Goal: Information Seeking & Learning: Learn about a topic

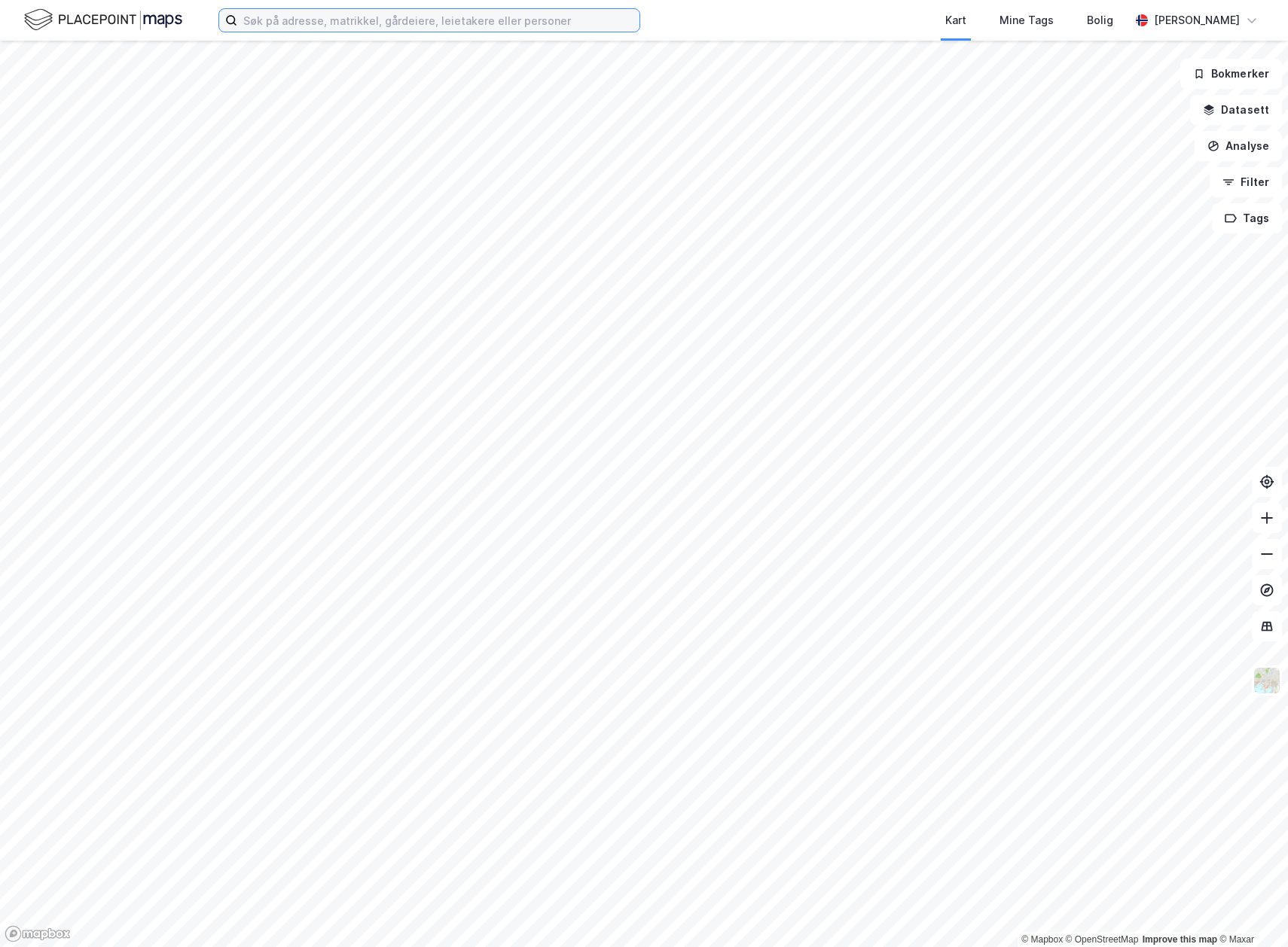
click at [366, 27] on input at bounding box center [438, 20] width 402 height 22
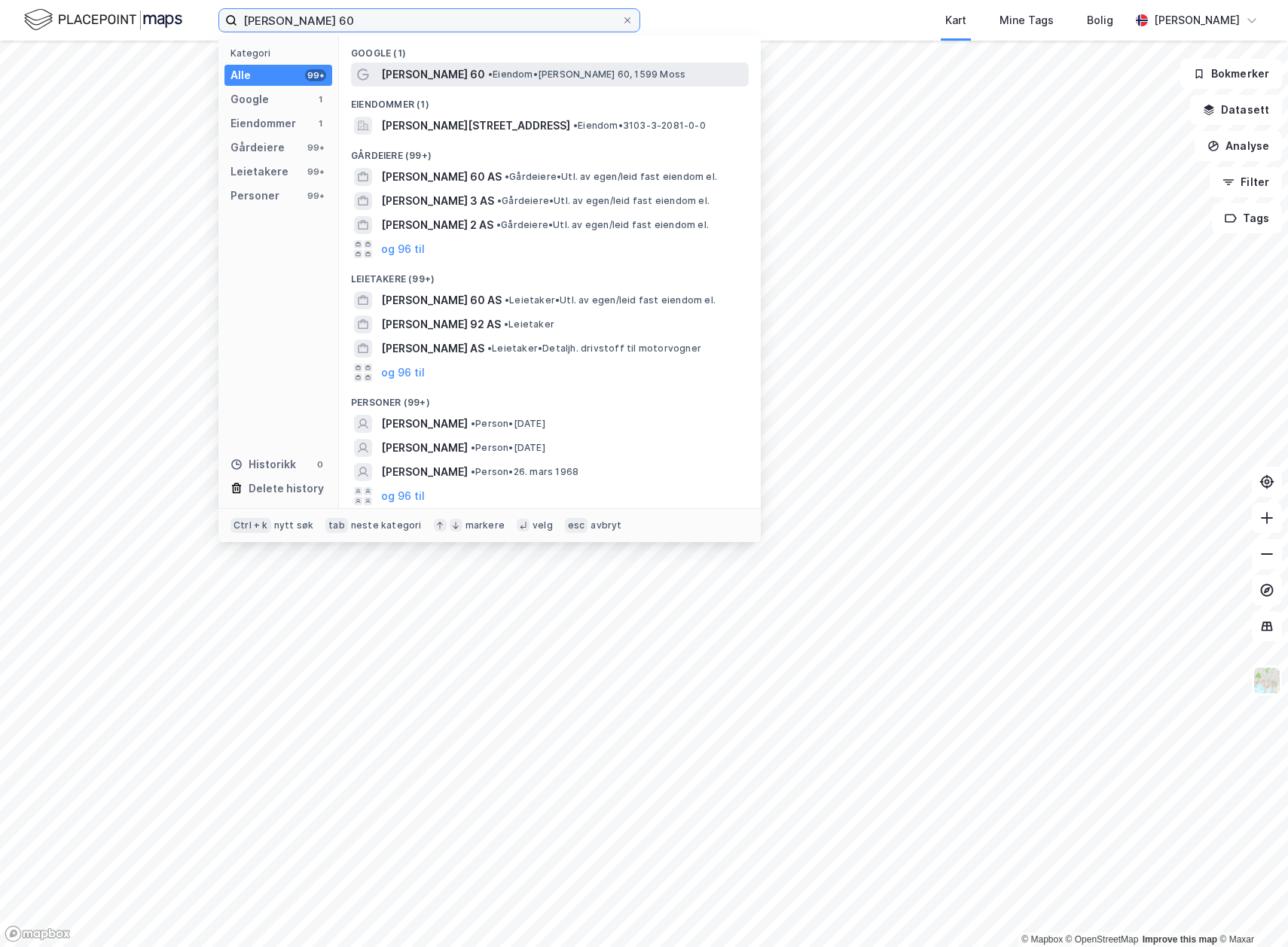
type input "[PERSON_NAME] 60"
click at [562, 72] on span "• [PERSON_NAME] 60, 1599 Moss" at bounding box center [586, 74] width 198 height 12
